Goal: Task Accomplishment & Management: Use online tool/utility

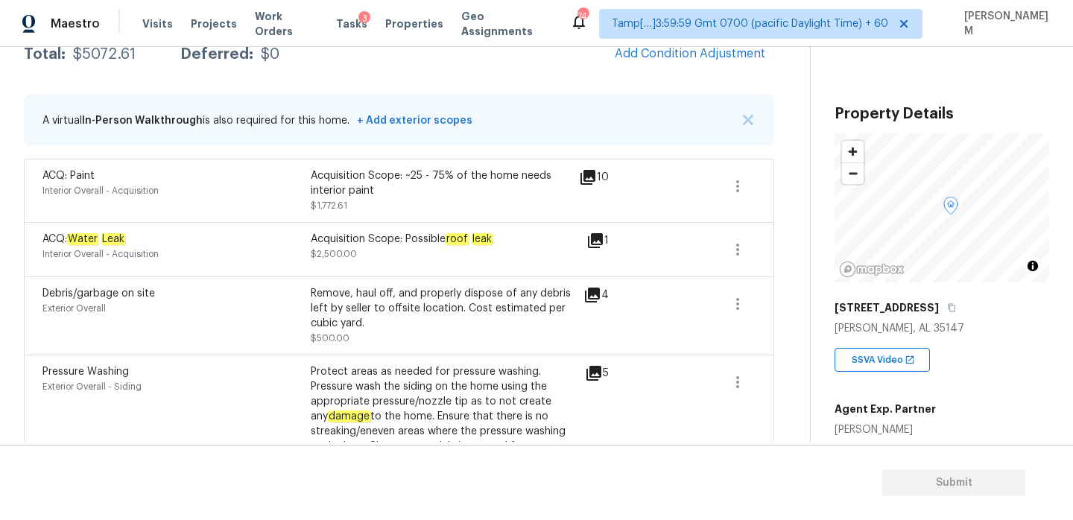
scroll to position [226, 0]
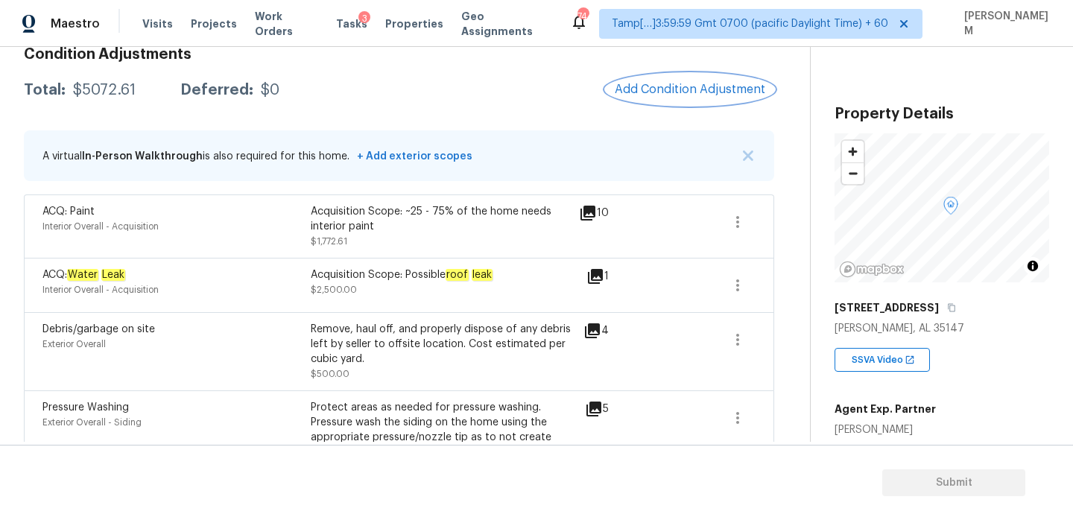
click at [665, 98] on button "Add Condition Adjustment" at bounding box center [690, 89] width 168 height 31
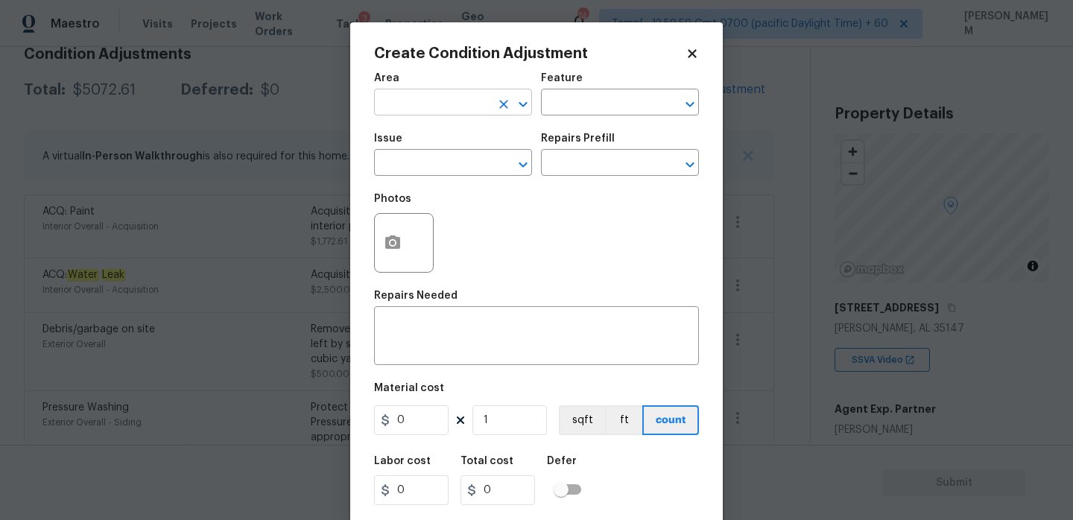
click at [481, 114] on input "text" at bounding box center [432, 103] width 116 height 23
click at [482, 157] on li "Interior Overall" at bounding box center [453, 162] width 158 height 25
type input "Interior Overall"
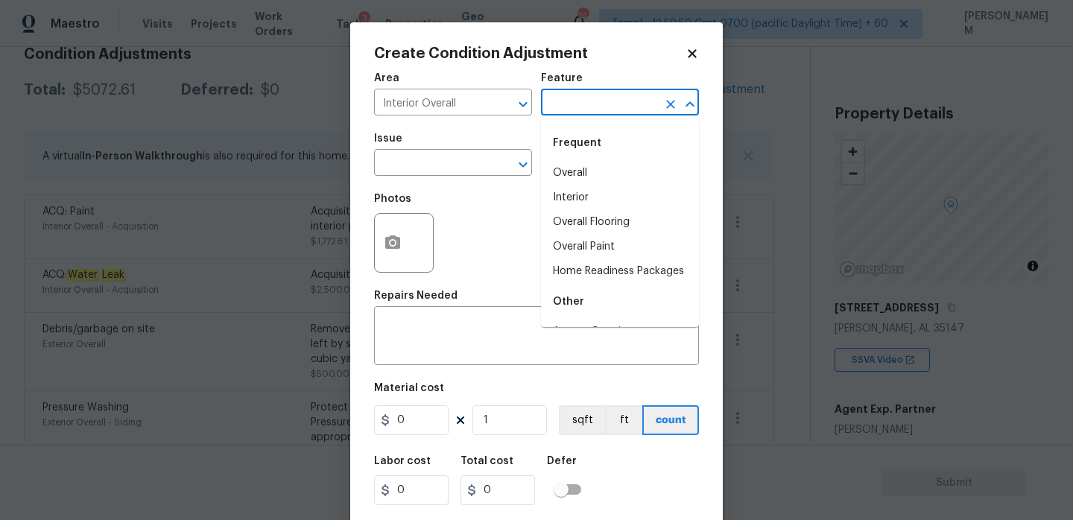
click at [562, 107] on input "text" at bounding box center [599, 103] width 116 height 23
click at [604, 225] on li "Overall Flooring" at bounding box center [620, 222] width 158 height 25
type input "Overall Flooring"
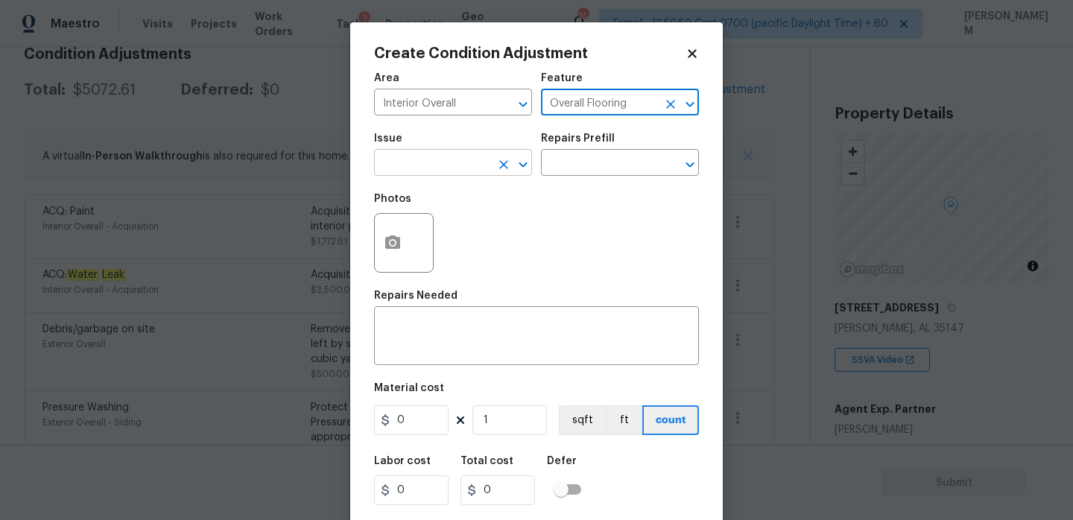
click at [453, 173] on input "text" at bounding box center [432, 164] width 116 height 23
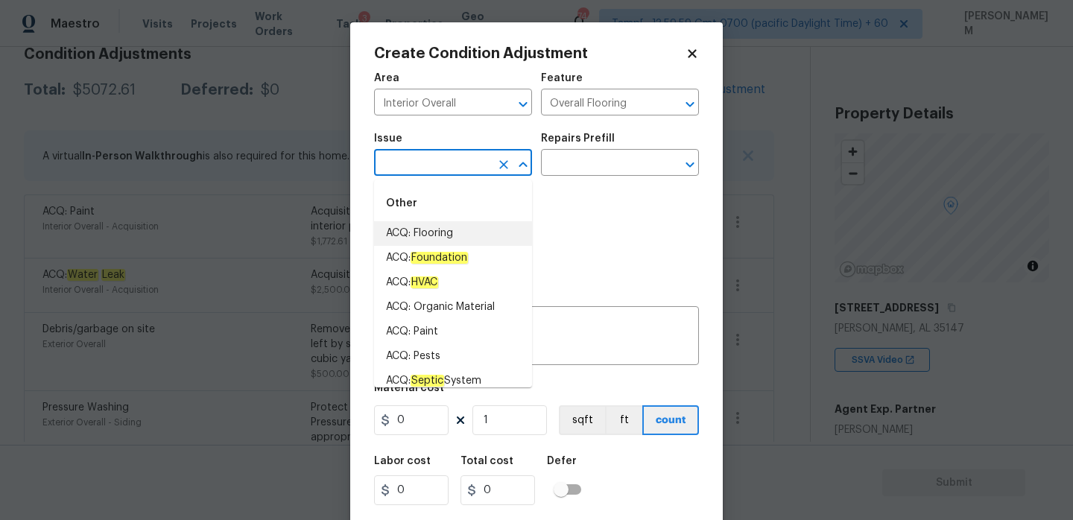
click at [457, 235] on li "ACQ: Flooring" at bounding box center [453, 233] width 158 height 25
type input "ACQ: Flooring"
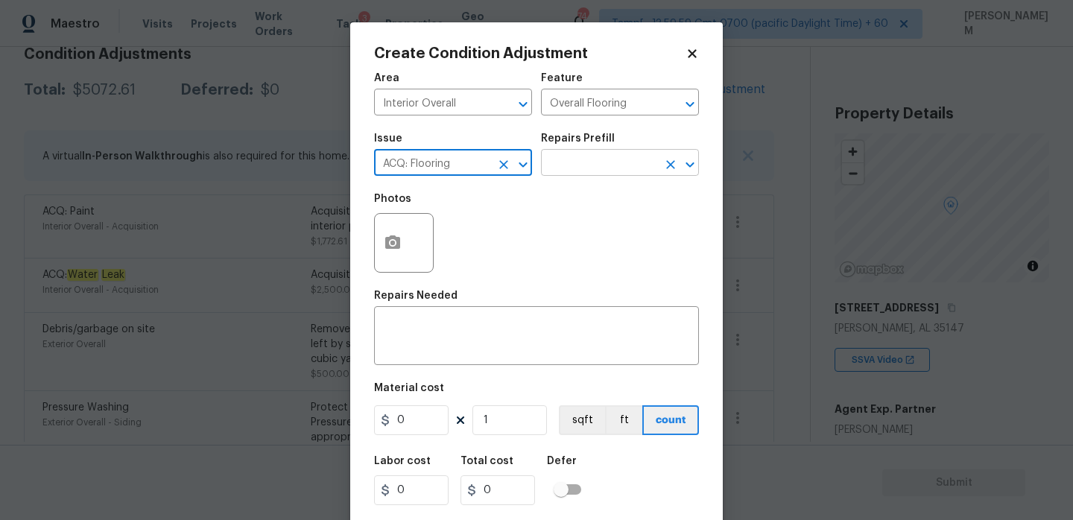
click at [577, 163] on input "text" at bounding box center [599, 164] width 116 height 23
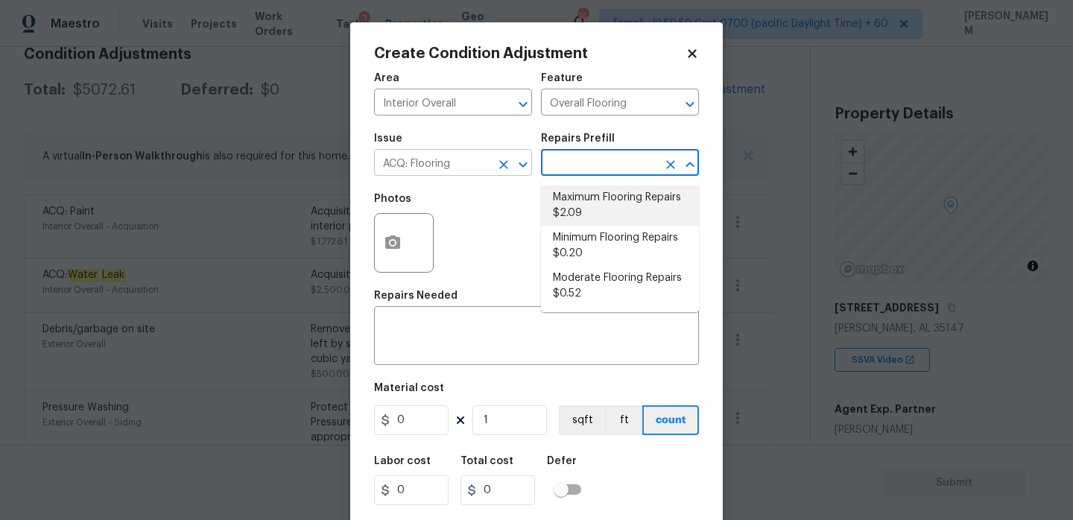
click at [467, 171] on input "ACQ: Flooring" at bounding box center [432, 164] width 116 height 23
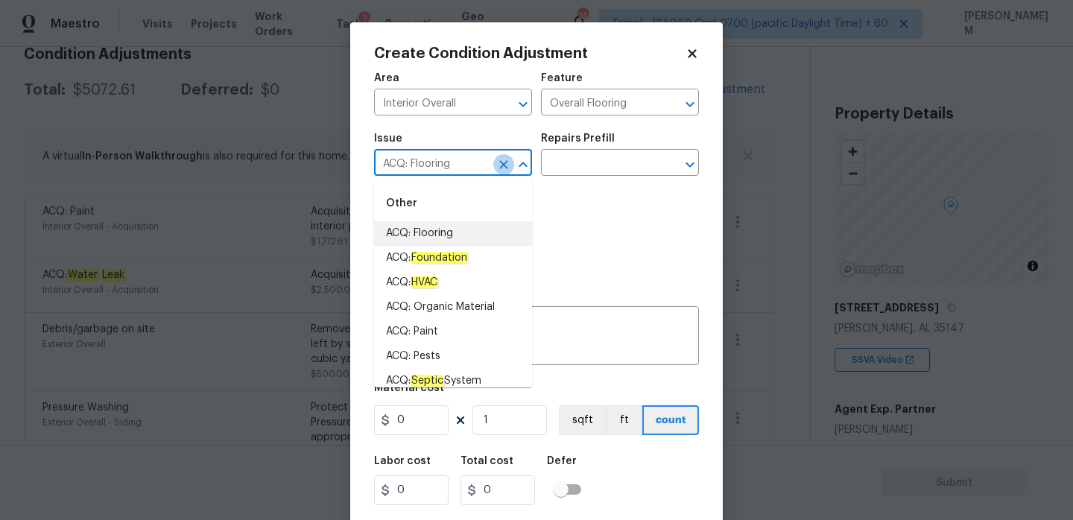
click at [497, 165] on icon "Clear" at bounding box center [503, 164] width 15 height 15
click at [464, 165] on input "text" at bounding box center [432, 164] width 116 height 23
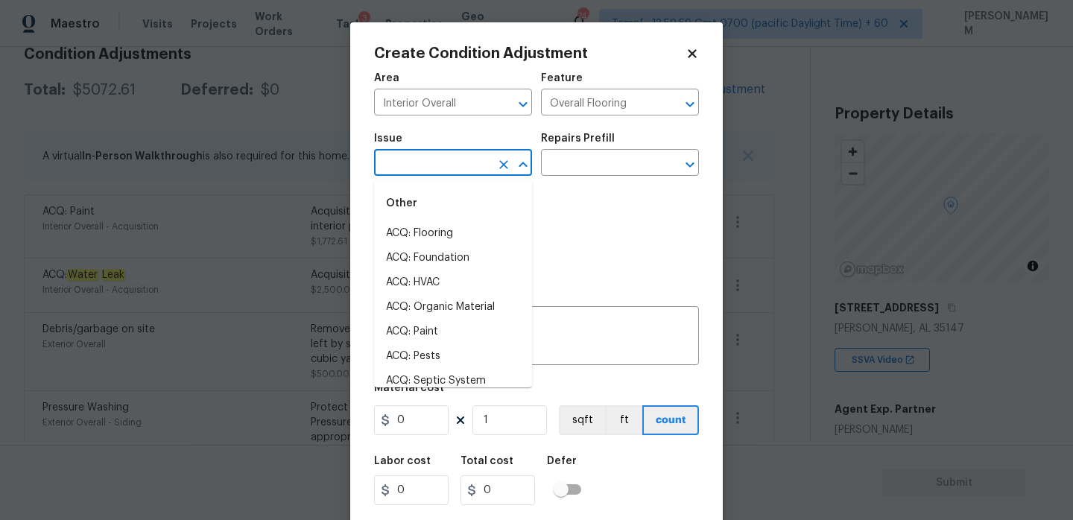
click at [463, 164] on input "text" at bounding box center [432, 164] width 116 height 23
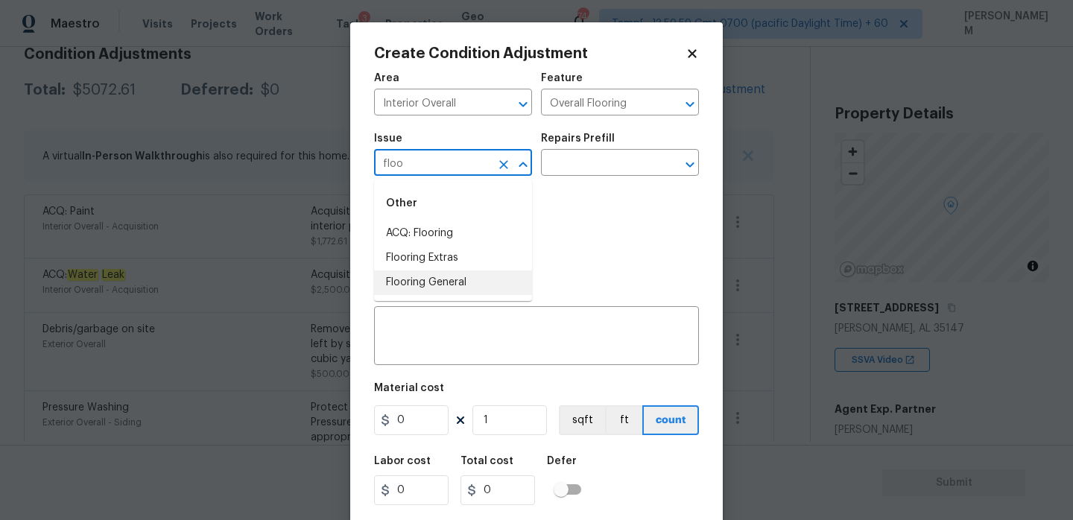
click at [484, 286] on li "Flooring General" at bounding box center [453, 282] width 158 height 25
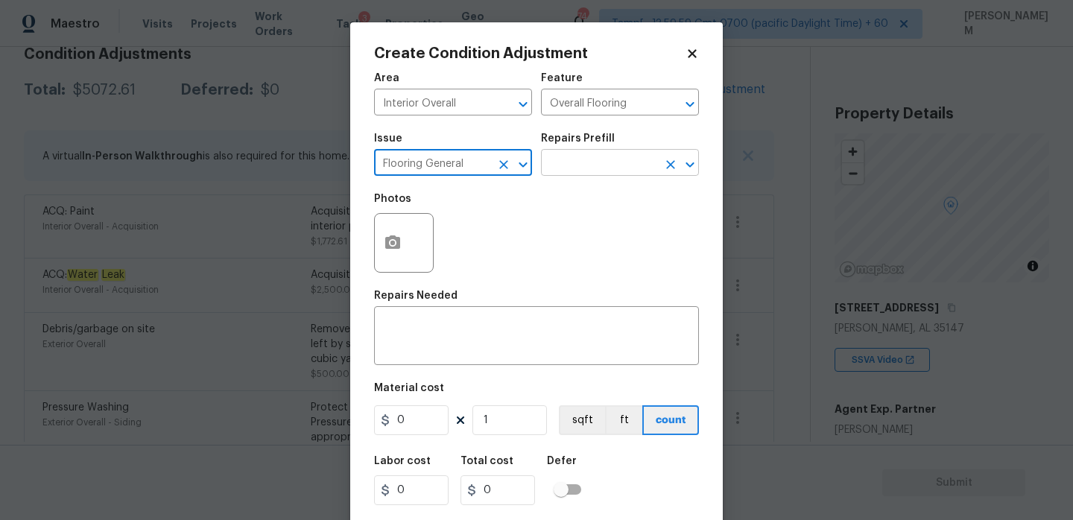
type input "Flooring General"
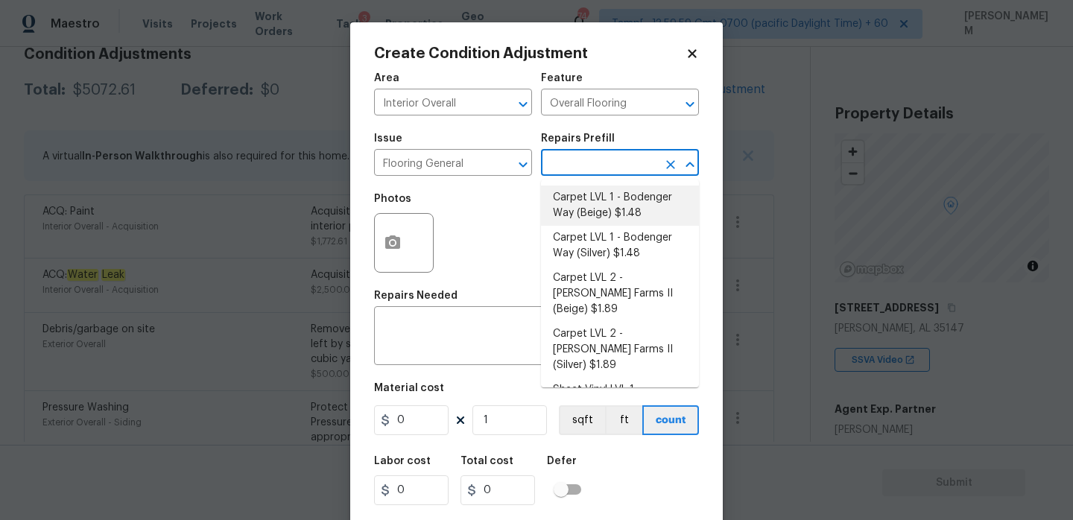
click at [583, 166] on input "text" at bounding box center [599, 164] width 116 height 23
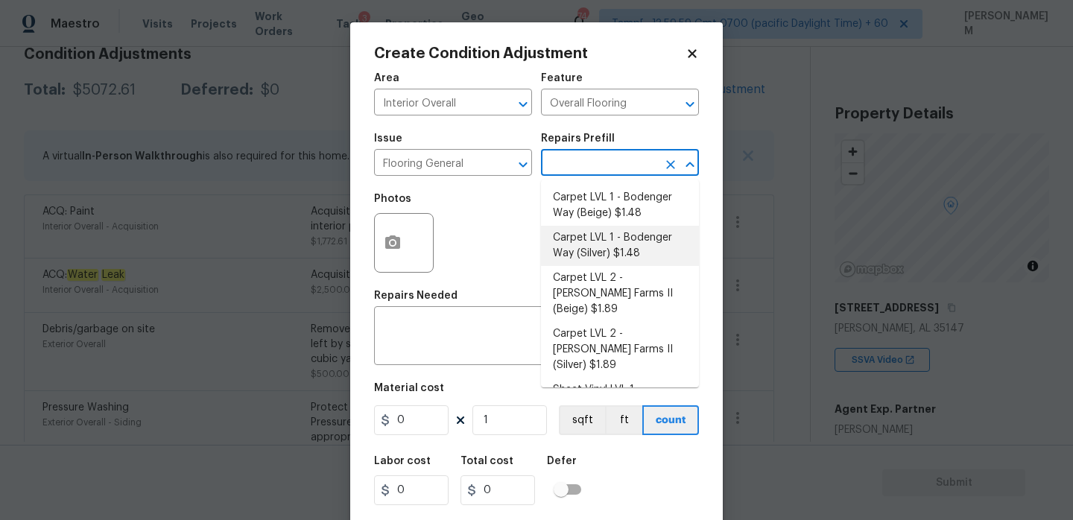
click at [618, 244] on li "Carpet LVL 1 - Bodenger Way (Silver) $1.48" at bounding box center [620, 246] width 158 height 40
type textarea "Install new carpet. (Bodenger Way 945 Winter Ash, Silver) at all previously car…"
type input "1.48"
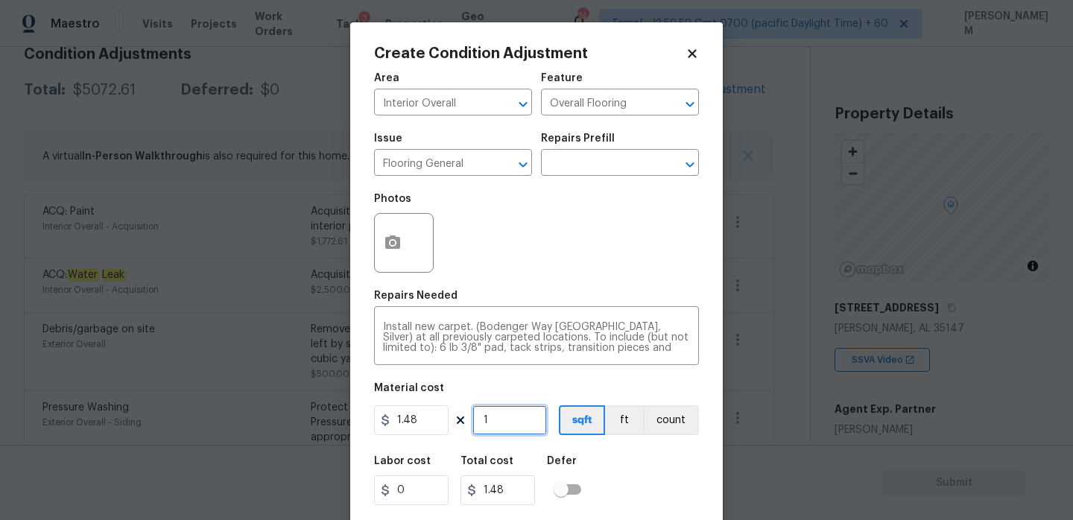
drag, startPoint x: 518, startPoint y: 431, endPoint x: 456, endPoint y: 423, distance: 62.3
click at [456, 425] on div "1.48 1 sqft ft count" at bounding box center [536, 420] width 325 height 30
type input "15"
type input "22.2"
type input "150"
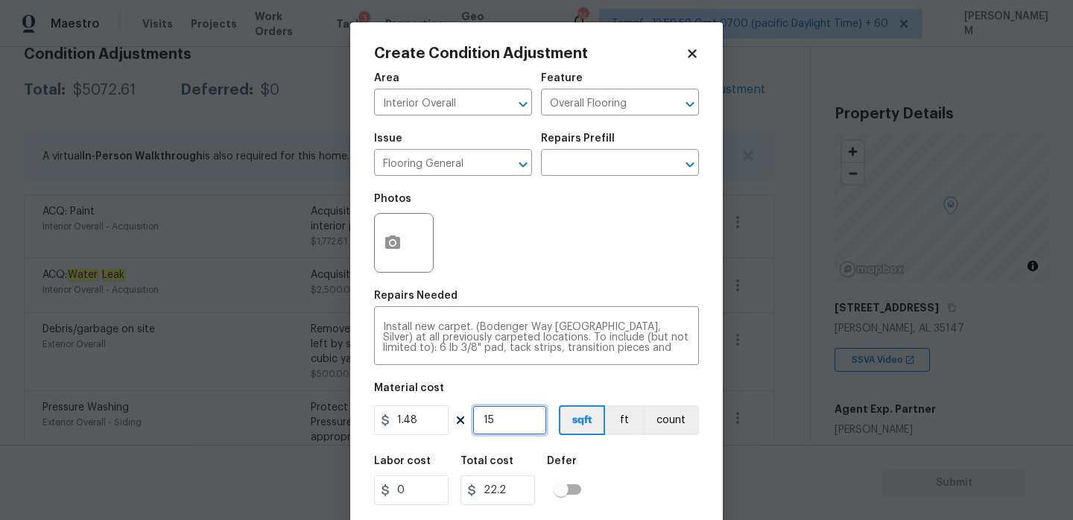
type input "222"
type input "1500"
type input "2220"
type input "1500"
click at [392, 238] on icon "button" at bounding box center [392, 241] width 15 height 13
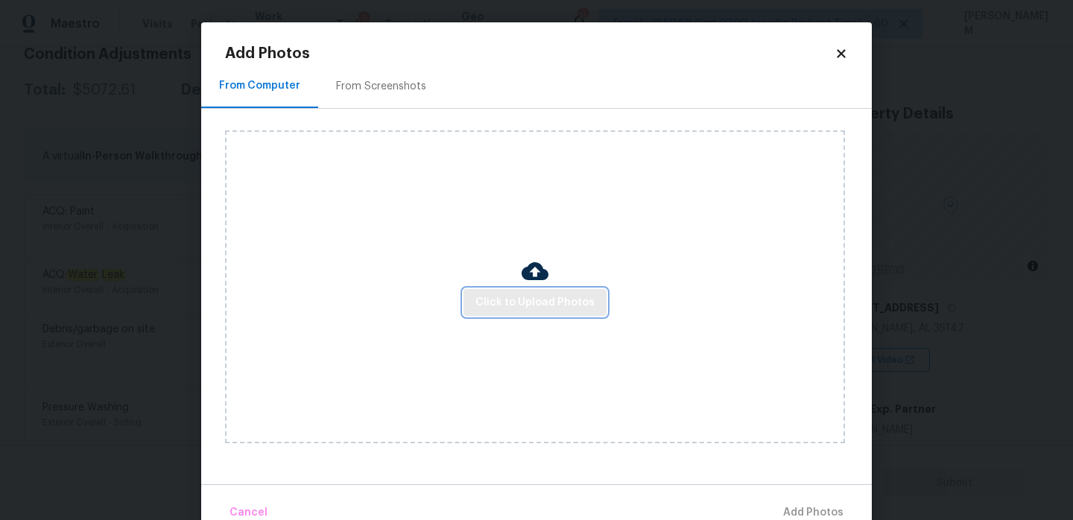
click at [524, 299] on span "Click to Upload Photos" at bounding box center [534, 303] width 119 height 19
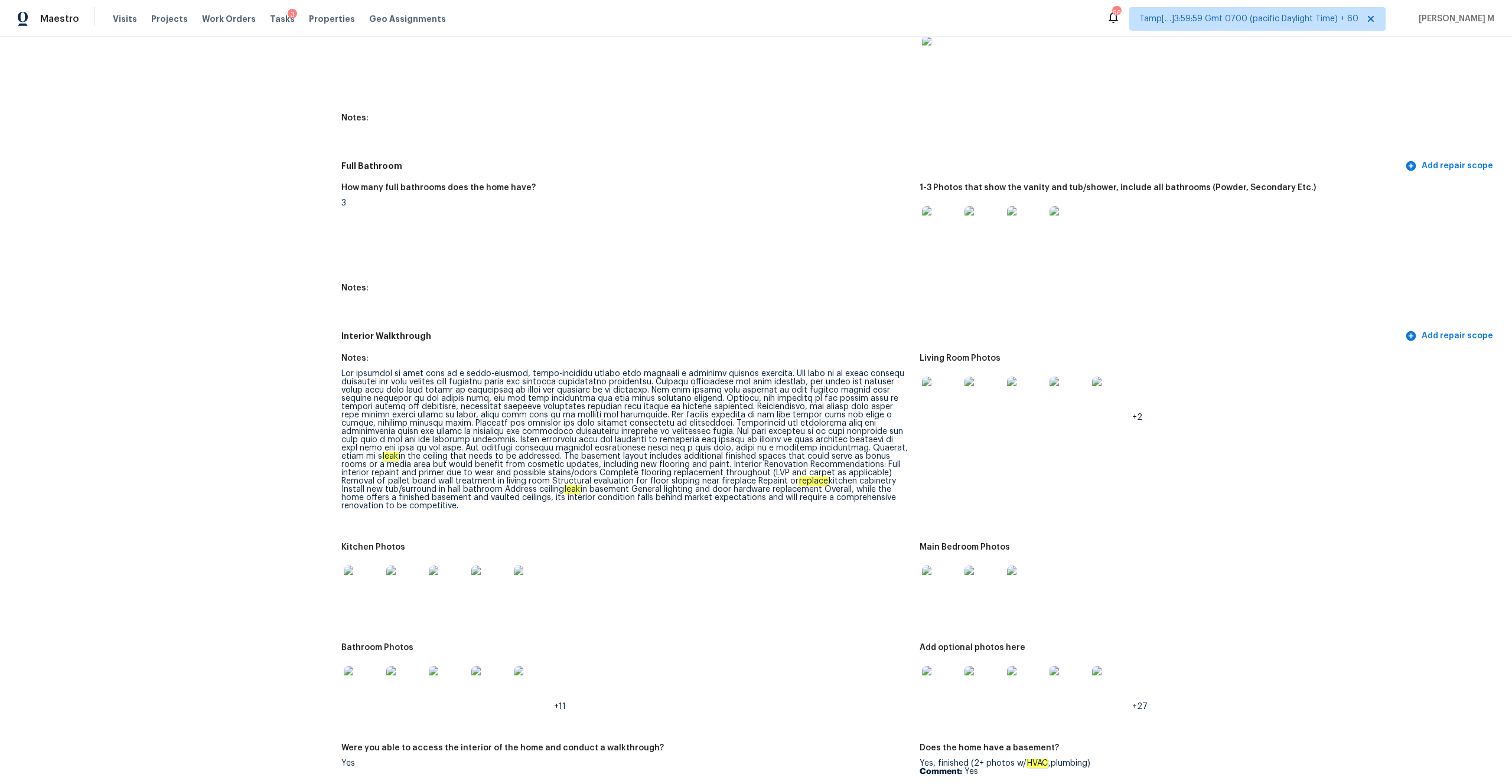
scroll to position [1413, 0]
